Goal: Task Accomplishment & Management: Use online tool/utility

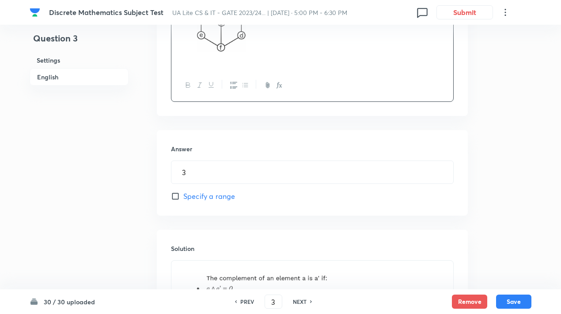
scroll to position [500, 0]
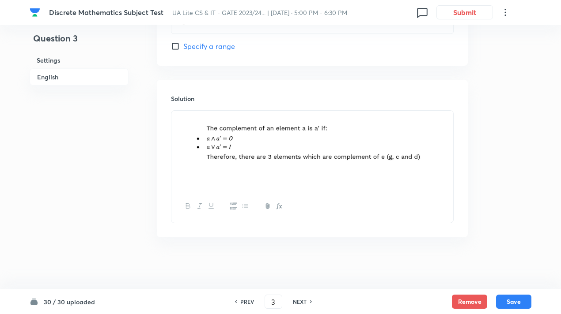
click at [349, 154] on img at bounding box center [312, 149] width 268 height 66
drag, startPoint x: 424, startPoint y: 146, endPoint x: 318, endPoint y: 146, distance: 106.4
click at [318, 146] on img at bounding box center [312, 149] width 268 height 66
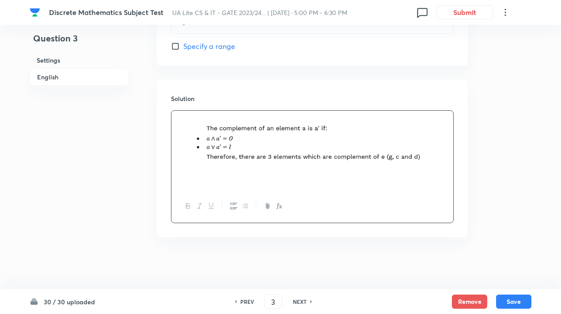
click at [301, 297] on div "PREV 3 ​ NEXT" at bounding box center [273, 302] width 114 height 14
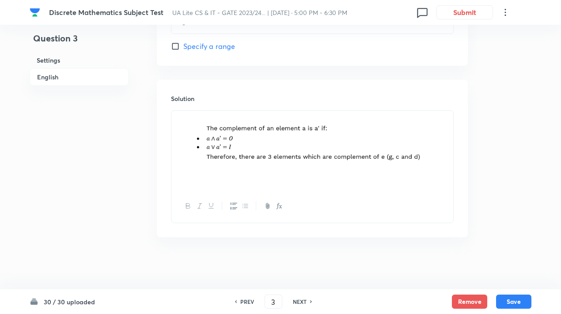
click at [298, 301] on h6 "NEXT" at bounding box center [300, 302] width 14 height 8
type input "4"
type input "3"
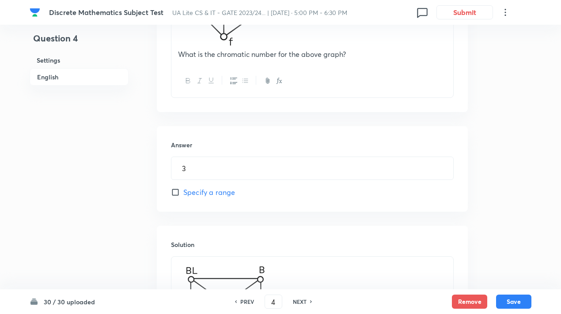
scroll to position [574, 0]
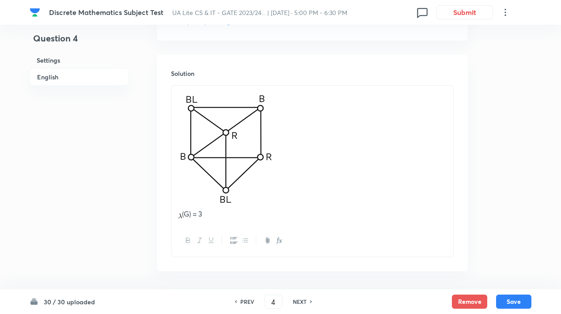
click at [299, 304] on h6 "NEXT" at bounding box center [300, 302] width 14 height 8
type input "5"
type input "105"
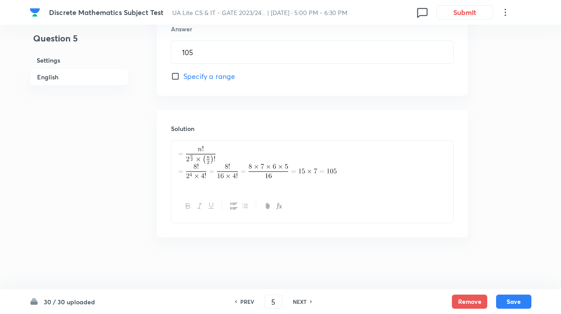
drag, startPoint x: 303, startPoint y: 301, endPoint x: 299, endPoint y: 295, distance: 7.1
click at [302, 301] on h6 "NEXT" at bounding box center [300, 302] width 14 height 8
type input "6"
type input "20"
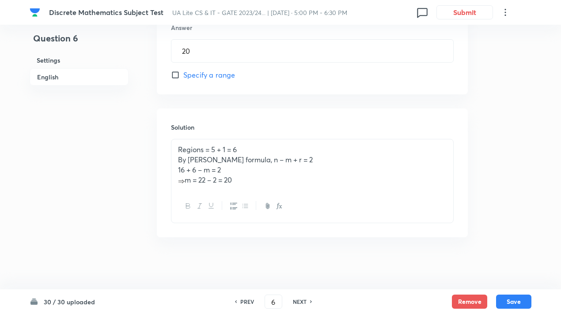
click at [301, 297] on div "PREV 6 ​ NEXT" at bounding box center [273, 302] width 114 height 14
click at [299, 300] on h6 "NEXT" at bounding box center [300, 302] width 14 height 8
type input "7"
type input "20"
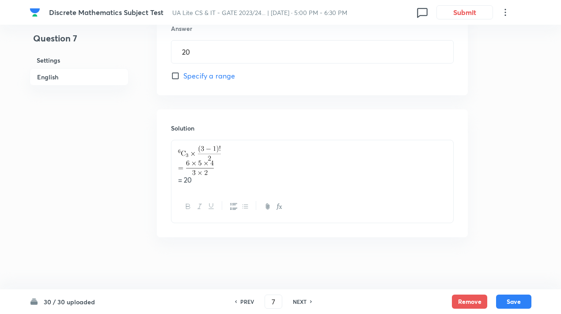
click at [297, 301] on h6 "NEXT" at bounding box center [300, 302] width 14 height 8
type input "8"
type input "32"
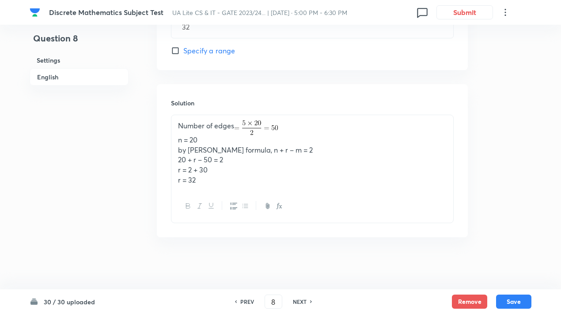
click at [305, 303] on h6 "NEXT" at bounding box center [300, 302] width 14 height 8
type input "9"
type input "3"
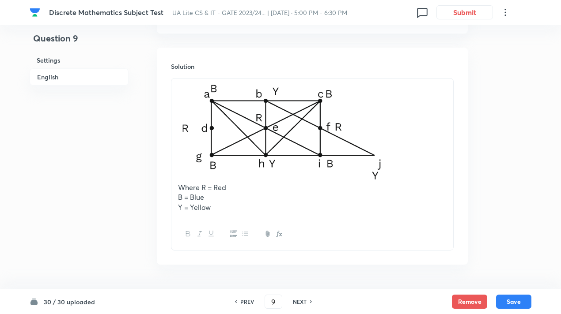
scroll to position [563, 0]
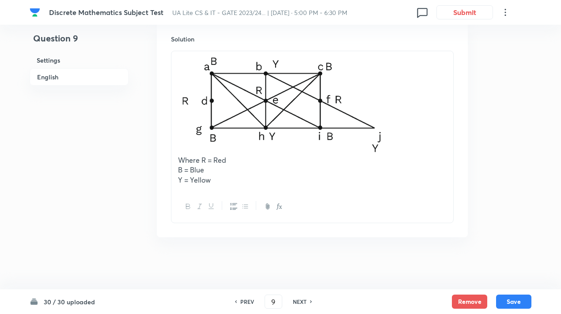
click at [302, 303] on h6 "NEXT" at bounding box center [300, 302] width 14 height 8
type input "10"
type input "3300"
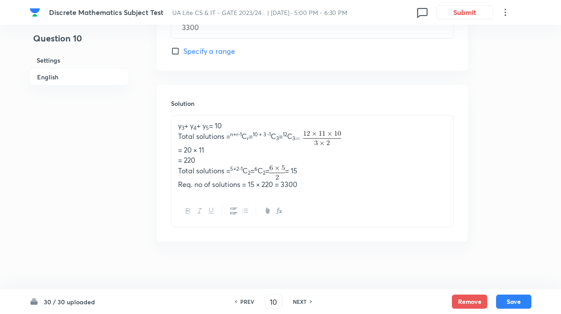
scroll to position [459, 0]
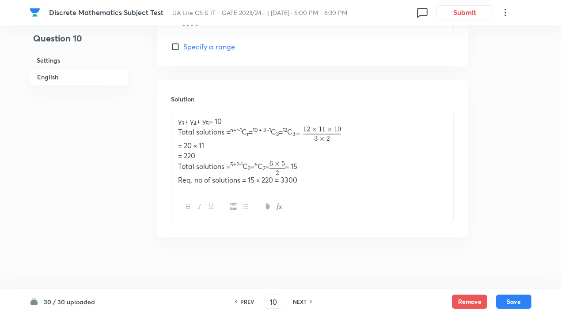
click at [295, 302] on h6 "NEXT" at bounding box center [300, 302] width 14 height 8
type input "11"
type input "27"
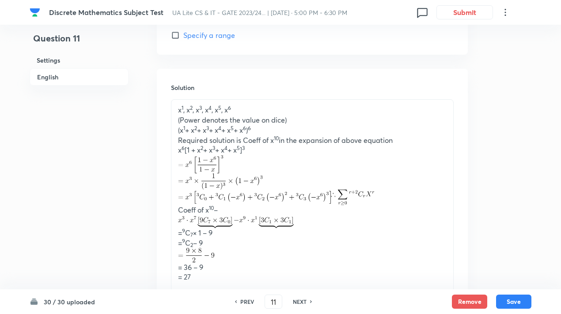
scroll to position [557, 0]
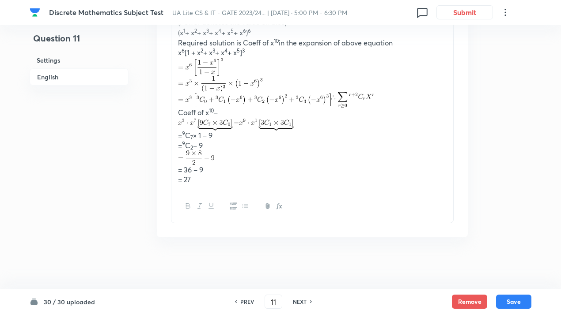
click at [301, 299] on h6 "NEXT" at bounding box center [300, 302] width 14 height 8
type input "12"
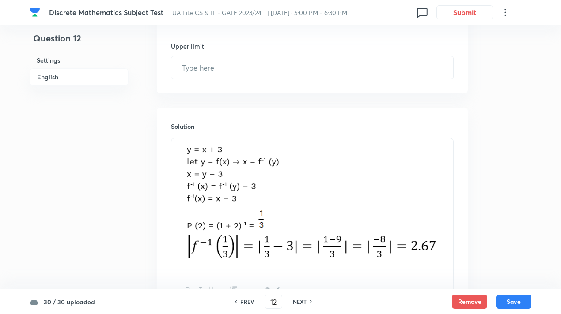
checkbox input "true"
type input "2.67"
type input "2.66"
type input "2.67"
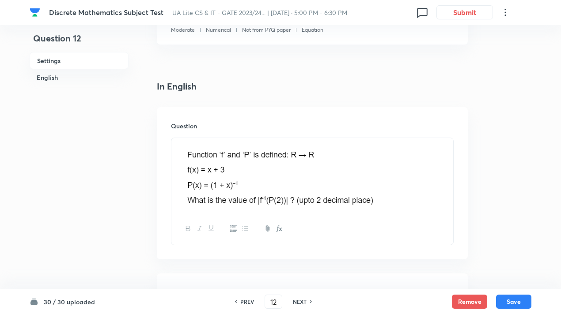
scroll to position [203, 0]
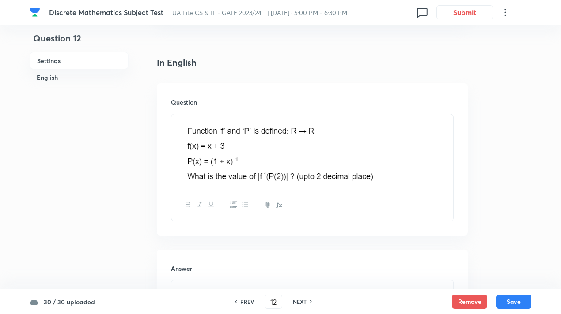
drag, startPoint x: 392, startPoint y: 171, endPoint x: 303, endPoint y: 171, distance: 89.6
click at [303, 171] on img at bounding box center [300, 150] width 245 height 61
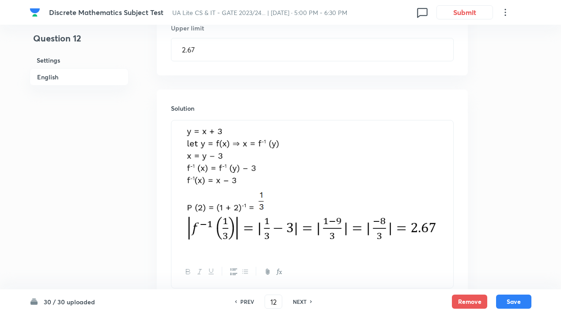
scroll to position [601, 0]
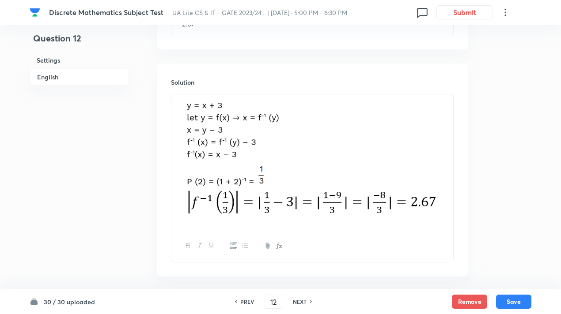
click at [282, 166] on img at bounding box center [312, 161] width 268 height 122
click at [265, 153] on img at bounding box center [312, 161] width 268 height 122
drag, startPoint x: 190, startPoint y: 106, endPoint x: 267, endPoint y: 160, distance: 93.8
click at [267, 160] on img at bounding box center [312, 161] width 268 height 122
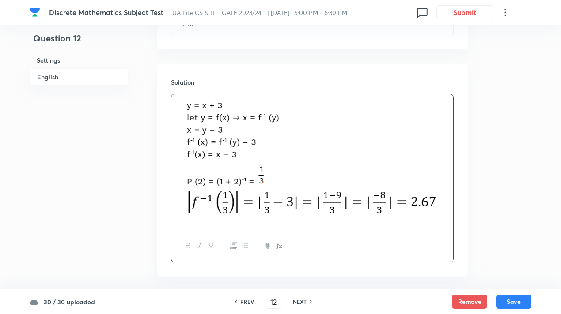
click at [298, 297] on div "PREV 12 ​ NEXT" at bounding box center [273, 302] width 114 height 14
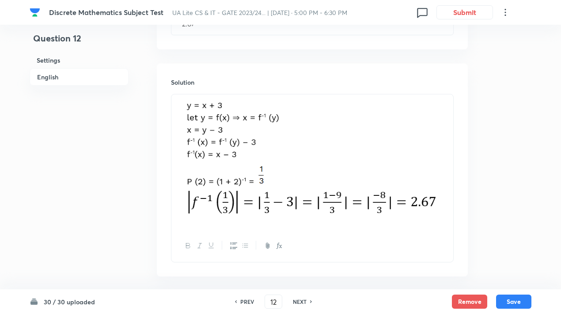
click at [300, 300] on h6 "NEXT" at bounding box center [300, 302] width 14 height 8
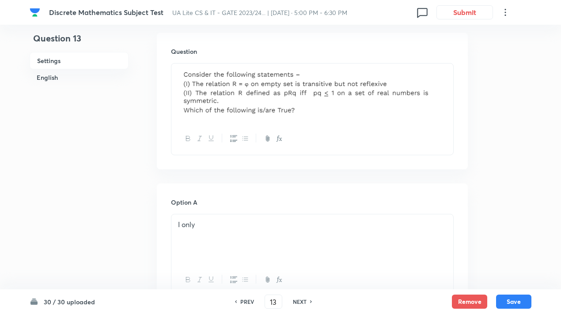
scroll to position [265, 0]
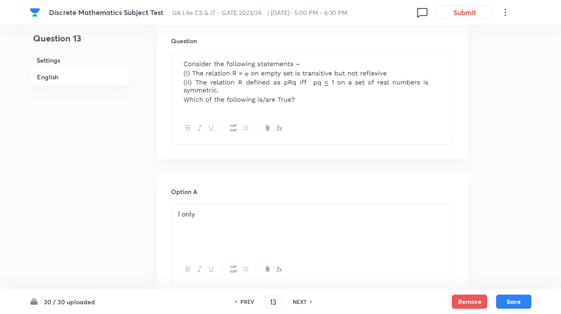
click at [350, 104] on p at bounding box center [312, 82] width 268 height 49
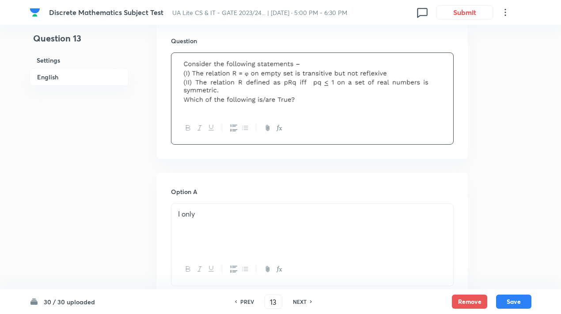
drag, startPoint x: 398, startPoint y: 93, endPoint x: 271, endPoint y: 93, distance: 127.1
click at [271, 93] on img at bounding box center [312, 81] width 268 height 46
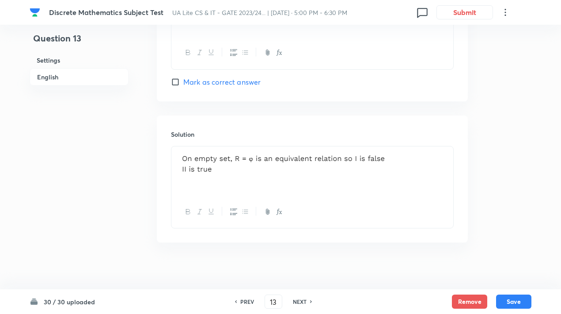
scroll to position [890, 0]
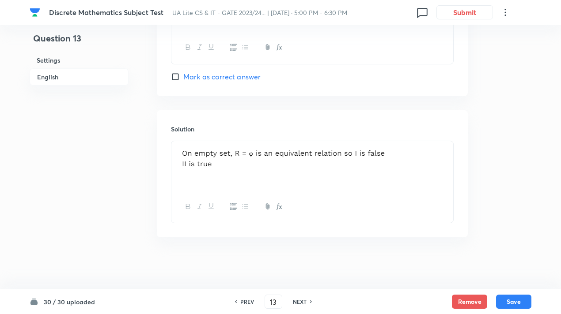
click at [303, 302] on h6 "NEXT" at bounding box center [300, 302] width 14 height 8
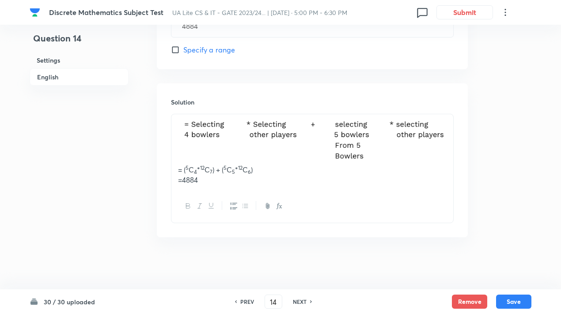
scroll to position [400, 0]
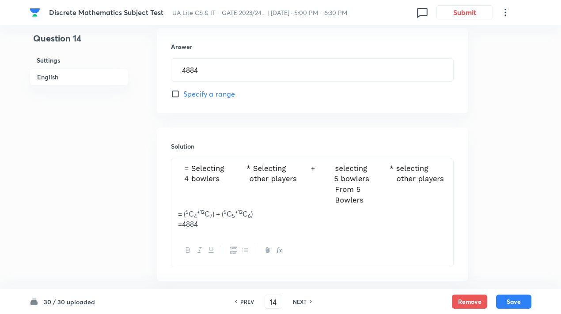
click at [290, 300] on div "NEXT" at bounding box center [300, 302] width 23 height 8
type input "15"
type input "5"
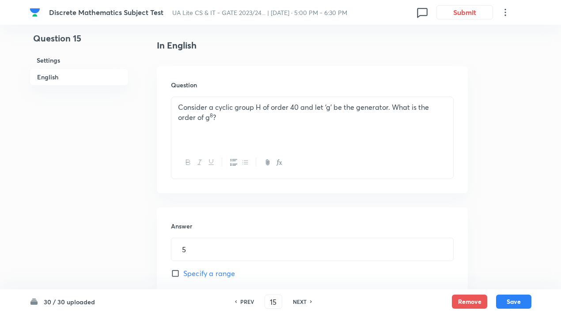
scroll to position [440, 0]
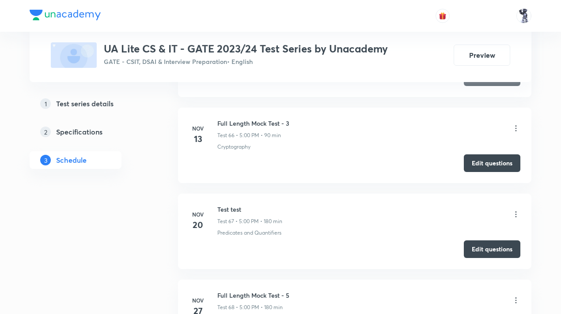
scroll to position [6356, 0]
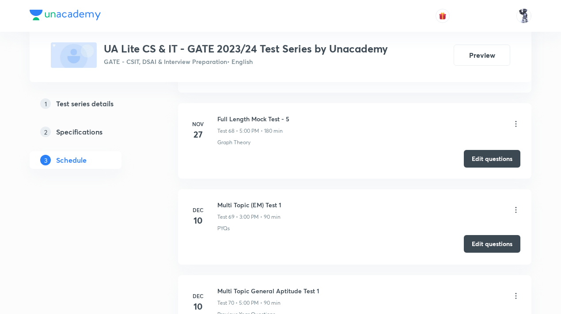
click at [485, 235] on button "Edit questions" at bounding box center [491, 244] width 56 height 18
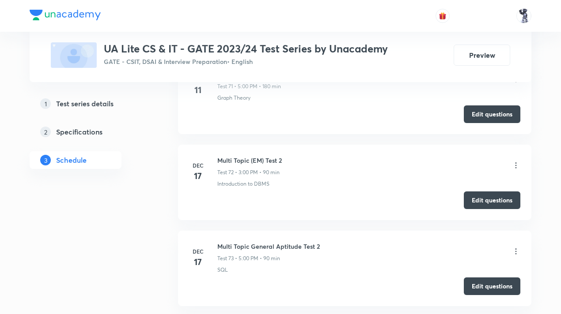
scroll to position [6664, 0]
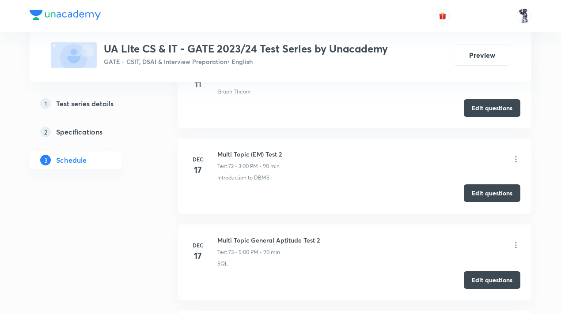
click at [502, 184] on button "Edit questions" at bounding box center [491, 193] width 56 height 18
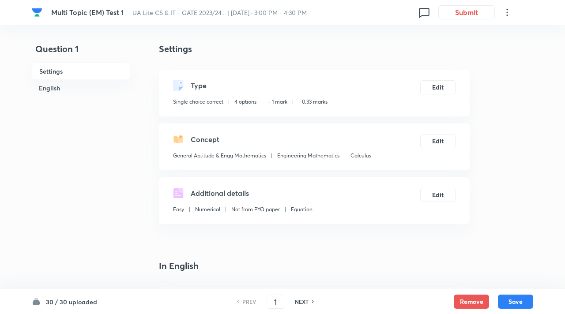
checkbox input "true"
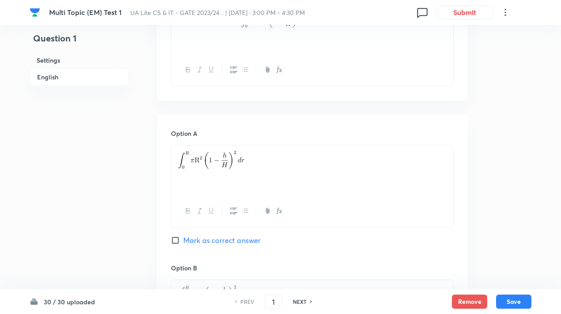
scroll to position [221, 0]
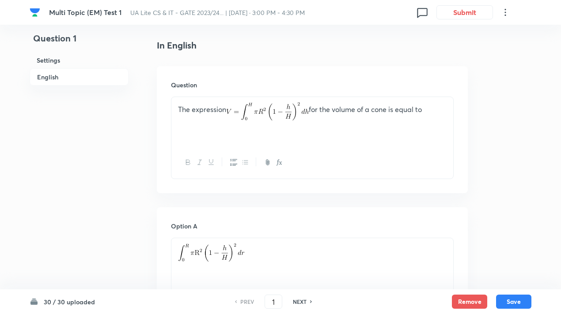
click at [299, 302] on h6 "NEXT" at bounding box center [300, 302] width 14 height 8
type input "2"
checkbox input "true"
checkbox input "false"
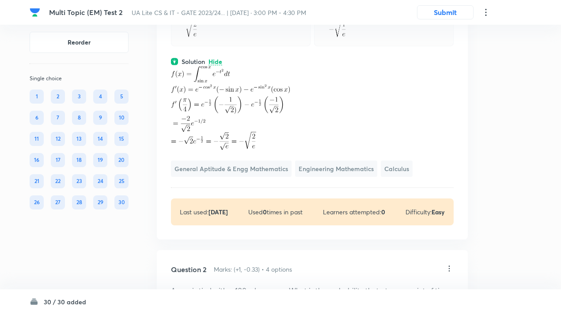
drag, startPoint x: 299, startPoint y: 128, endPoint x: 248, endPoint y: 128, distance: 50.3
click at [248, 128] on p at bounding box center [312, 99] width 282 height 66
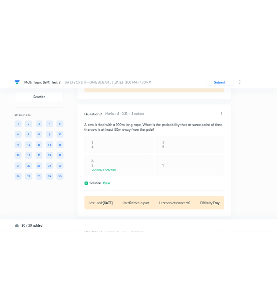
scroll to position [397, 0]
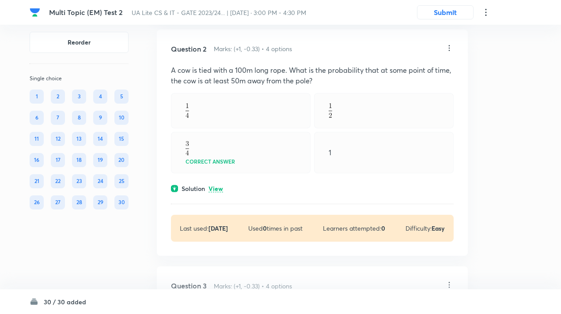
click at [218, 189] on p "View" at bounding box center [215, 189] width 15 height 7
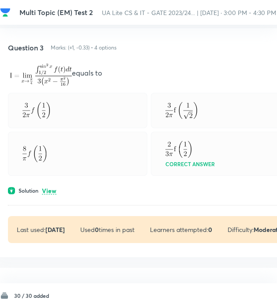
scroll to position [748, 133]
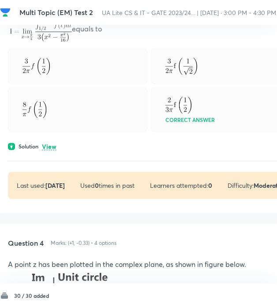
click at [49, 146] on p "View" at bounding box center [49, 146] width 15 height 7
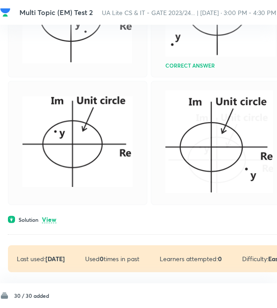
scroll to position [1366, 133]
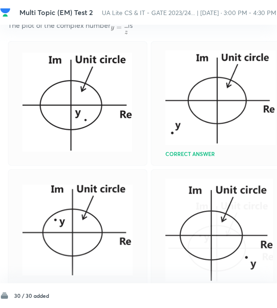
click at [198, 88] on img at bounding box center [221, 97] width 110 height 94
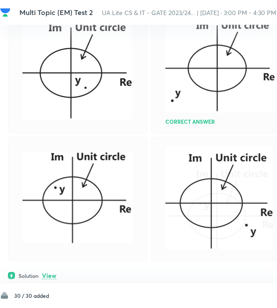
scroll to position [1454, 133]
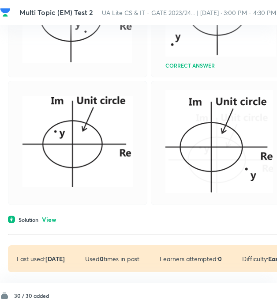
click at [72, 153] on img at bounding box center [78, 141] width 110 height 91
click at [225, 152] on img at bounding box center [220, 141] width 108 height 103
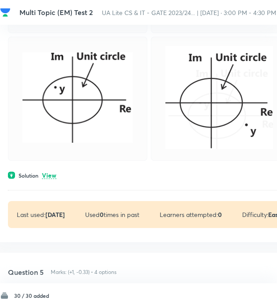
click at [49, 172] on p "View" at bounding box center [49, 175] width 15 height 7
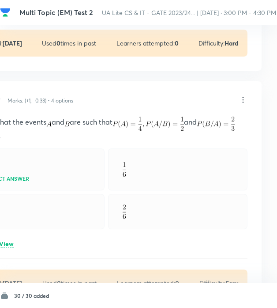
scroll to position [2293, 133]
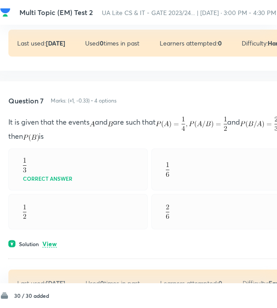
click at [53, 241] on p "View" at bounding box center [49, 244] width 15 height 7
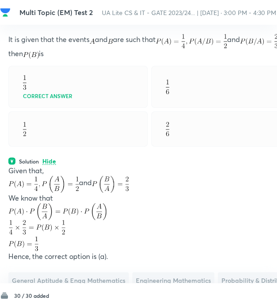
scroll to position [2378, 133]
